Goal: Check status: Check status

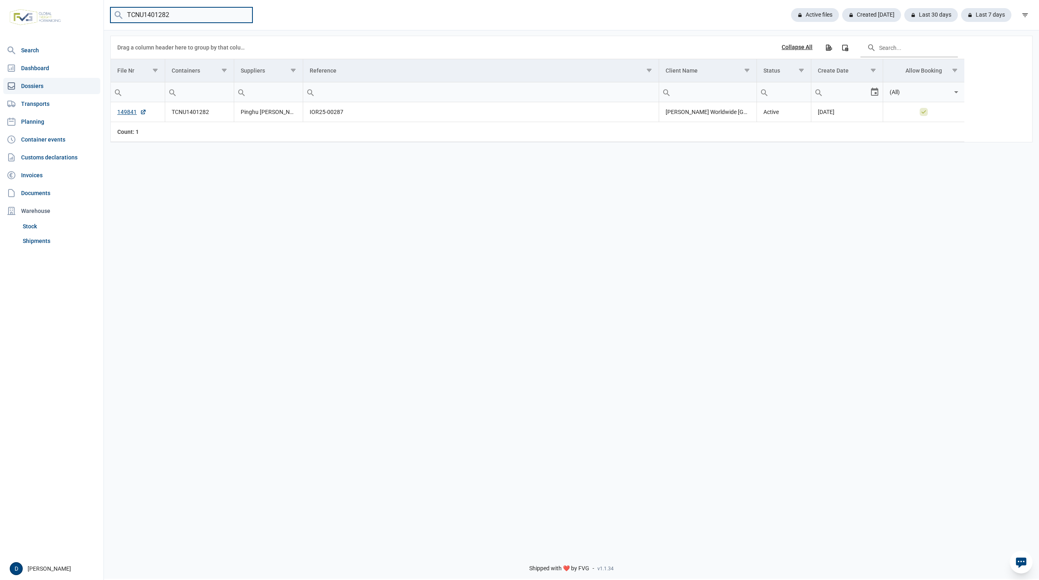
click at [242, 15] on input "TCNU1401282" at bounding box center [181, 15] width 142 height 16
click at [44, 240] on link "Shipments" at bounding box center [59, 241] width 81 height 15
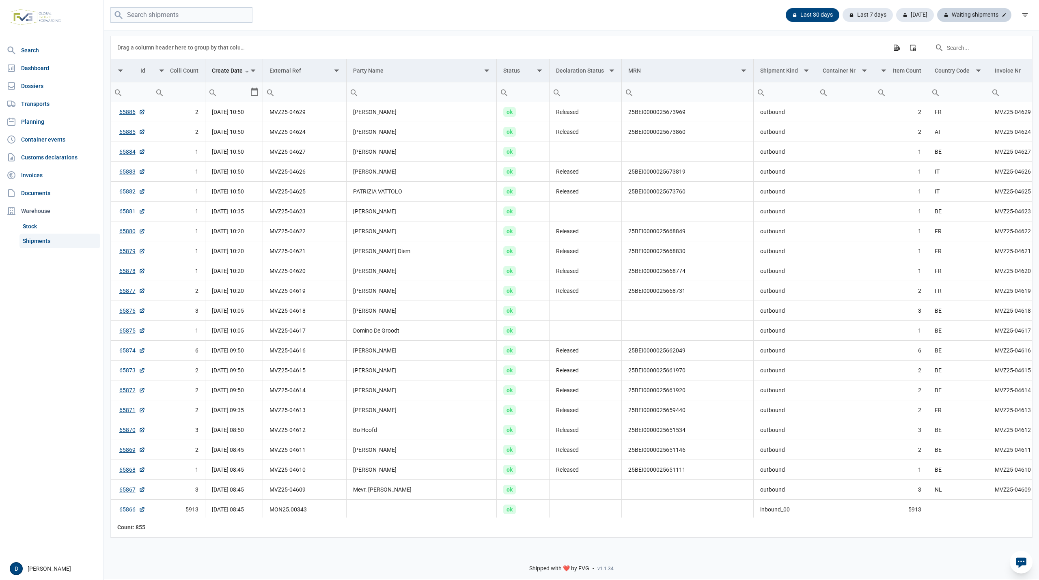
click at [969, 20] on div "Waiting shipments" at bounding box center [974, 15] width 74 height 14
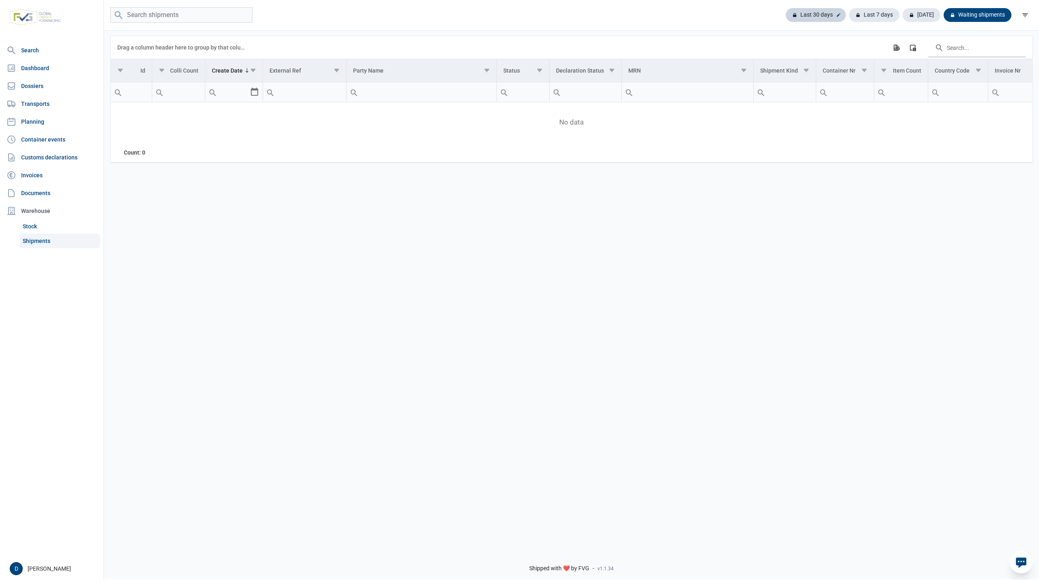
click at [849, 16] on div "Last 30 days" at bounding box center [874, 15] width 50 height 14
